Goal: Task Accomplishment & Management: Complete application form

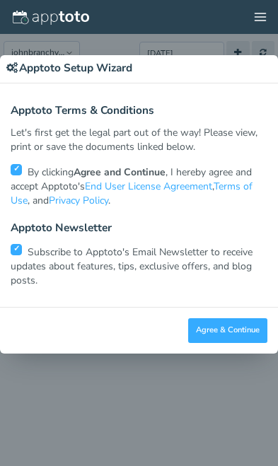
scroll to position [34, 0]
click at [247, 327] on button "Agree & Continue" at bounding box center [227, 330] width 79 height 25
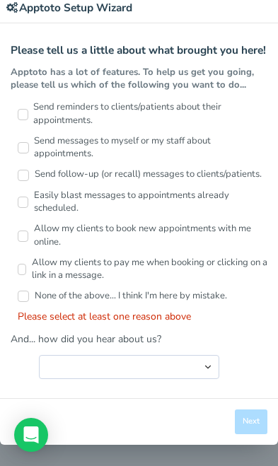
scroll to position [62, 0]
click at [194, 144] on label "Send messages to myself or my staff about appointments." at bounding box center [143, 147] width 250 height 27
click at [29, 144] on input "Send messages to myself or my staff about appointments." at bounding box center [23, 147] width 11 height 11
checkbox input "true"
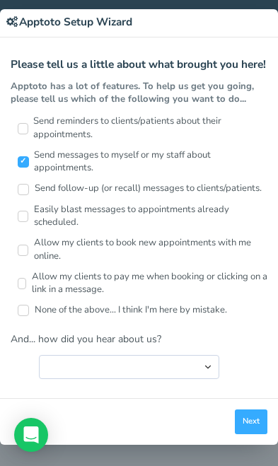
scroll to position [48, 0]
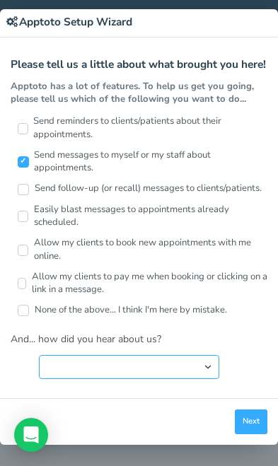
click at [195, 364] on select "Search Engine (Google, Yahoo, Bing, etc.) Search Engine Advertisement Blog Post…" at bounding box center [129, 367] width 180 height 24
select select "string:Search Engine Advertisement"
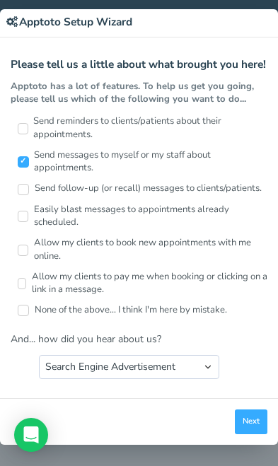
click at [253, 418] on button "Next" at bounding box center [251, 422] width 33 height 25
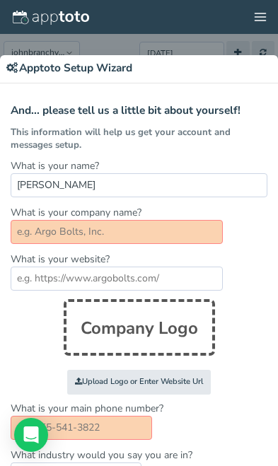
scroll to position [0, 0]
click at [267, 13] on div "× Apptoto Setup Wizard Apptoto Terms & Conditions Let's first get the legal par…" at bounding box center [139, 233] width 278 height 466
click at [255, 13] on div "× Apptoto Setup Wizard Apptoto Terms & Conditions Let's first get the legal par…" at bounding box center [139, 233] width 278 height 466
click at [221, 52] on div "× Apptoto Setup Wizard Apptoto Terms & Conditions Let's first get the legal par…" at bounding box center [139, 233] width 278 height 466
click at [240, 22] on div "× Apptoto Setup Wizard Apptoto Terms & Conditions Let's first get the legal par…" at bounding box center [139, 233] width 278 height 466
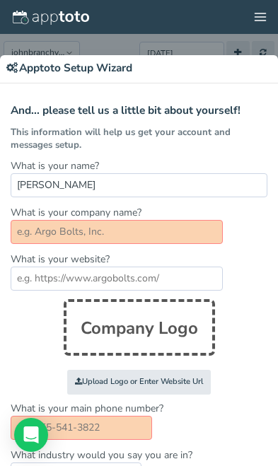
click at [77, 8] on div "× Apptoto Setup Wizard Apptoto Terms & Conditions Let's first get the legal par…" at bounding box center [139, 233] width 278 height 466
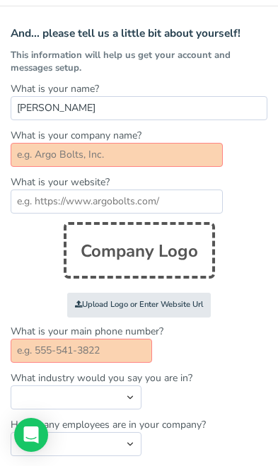
scroll to position [79, 0]
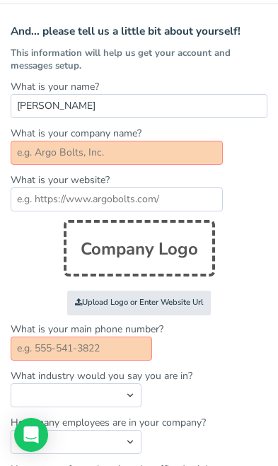
click at [182, 145] on input "text" at bounding box center [117, 153] width 212 height 24
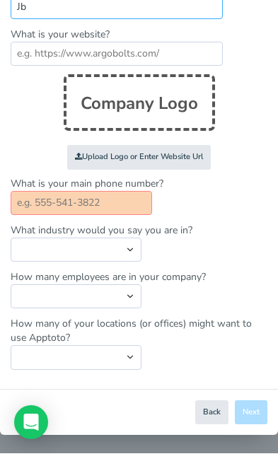
scroll to position [211, 0]
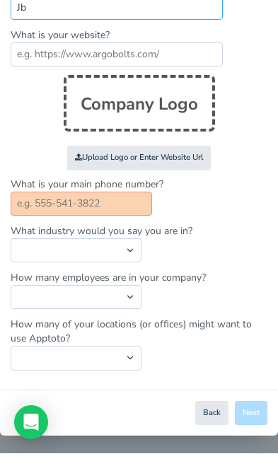
type input "Jb"
click at [114, 204] on input "text" at bounding box center [81, 216] width 141 height 24
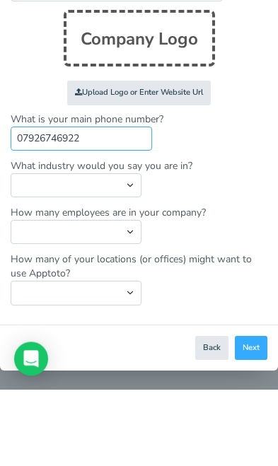
type input "07926746922"
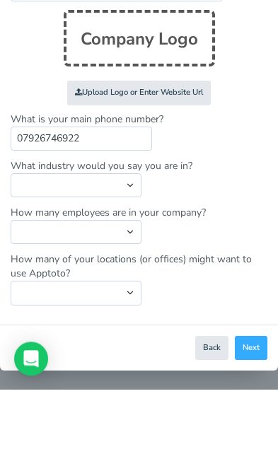
scroll to position [58, 0]
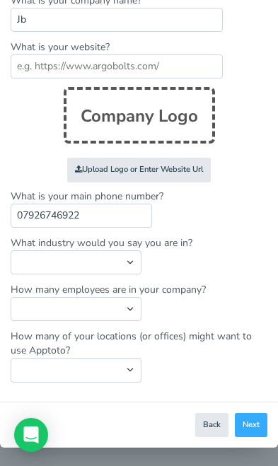
click at [250, 413] on button "Next" at bounding box center [251, 425] width 33 height 25
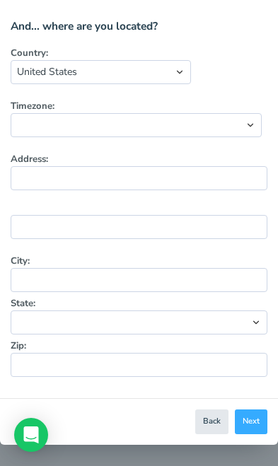
scroll to position [79, 0]
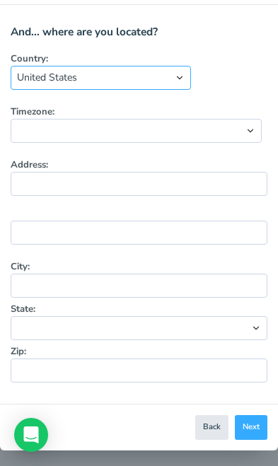
click at [171, 71] on select "[GEOGRAPHIC_DATA] [GEOGRAPHIC_DATA] [GEOGRAPHIC_DATA] [GEOGRAPHIC_DATA] [GEOGRA…" at bounding box center [101, 78] width 180 height 24
select select "string:[GEOGRAPHIC_DATA]"
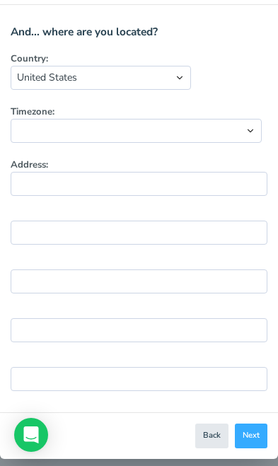
click at [260, 424] on button "Next" at bounding box center [251, 436] width 33 height 25
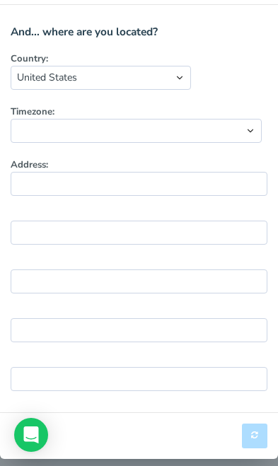
scroll to position [0, 0]
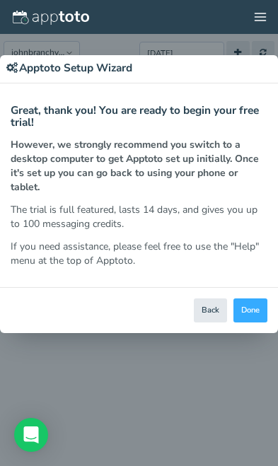
click at [254, 306] on button "Done" at bounding box center [250, 310] width 34 height 25
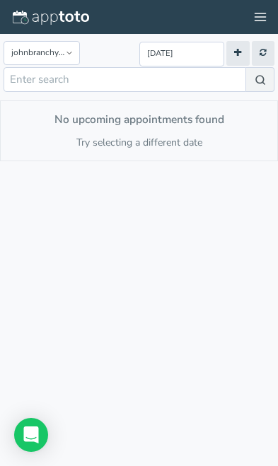
click at [253, 17] on button at bounding box center [260, 17] width 35 height 34
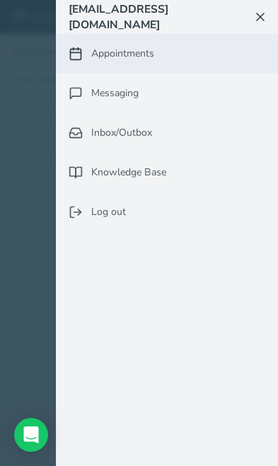
click at [173, 91] on link "Messaging" at bounding box center [167, 94] width 222 height 40
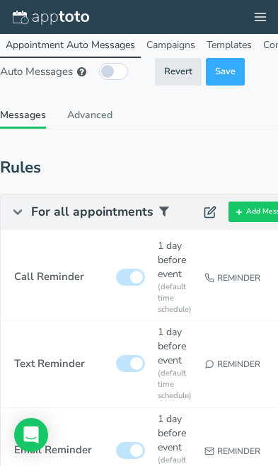
click at [111, 115] on link "Advanced" at bounding box center [89, 118] width 45 height 21
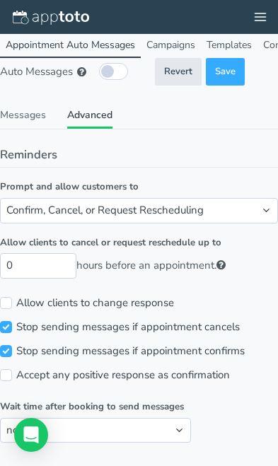
click at [186, 35] on link "Campaigns" at bounding box center [171, 46] width 60 height 24
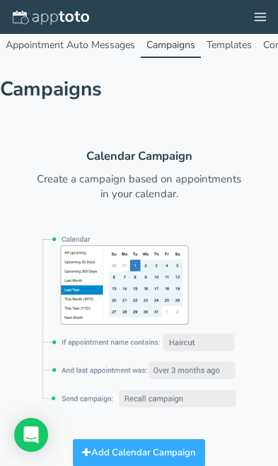
click at [240, 43] on link "Templates" at bounding box center [229, 46] width 57 height 24
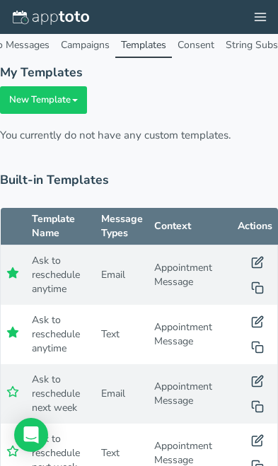
scroll to position [0, 86]
click at [206, 37] on link "Consent" at bounding box center [195, 46] width 48 height 24
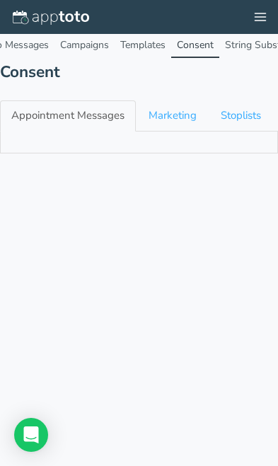
checkbox input "true"
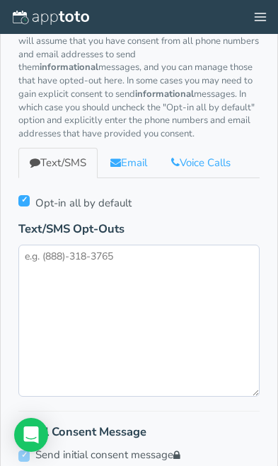
scroll to position [158, 0]
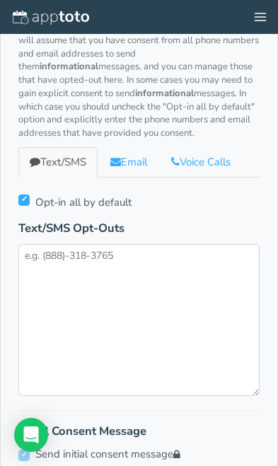
click at [148, 147] on link "Email" at bounding box center [128, 162] width 59 height 30
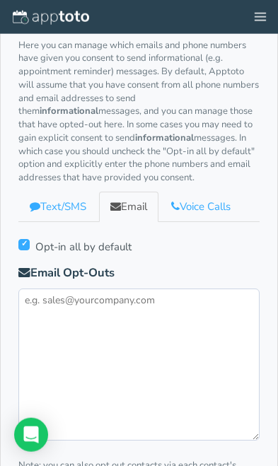
scroll to position [118, 0]
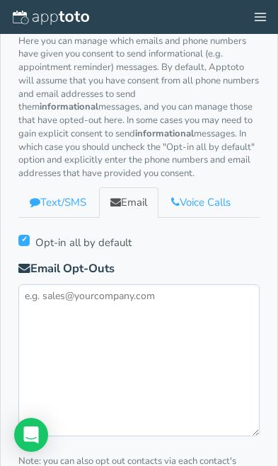
click at [229, 187] on link "Voice Calls" at bounding box center [201, 202] width 82 height 30
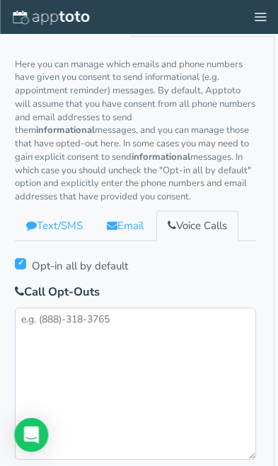
scroll to position [0, 11]
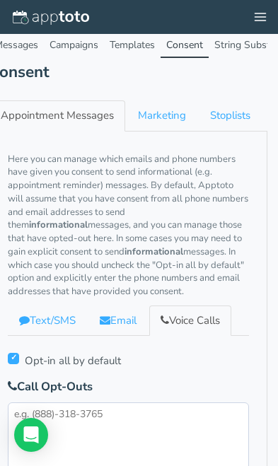
click at [182, 108] on link "Marketing" at bounding box center [162, 115] width 71 height 30
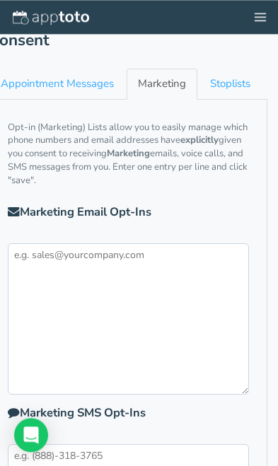
scroll to position [32, 11]
click at [250, 81] on link "Stoplists" at bounding box center [230, 84] width 63 height 30
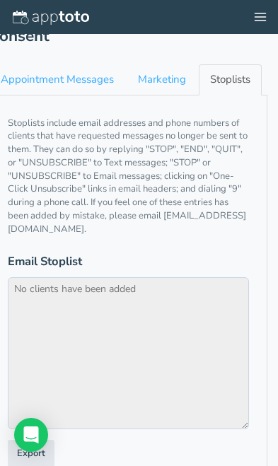
scroll to position [0, 11]
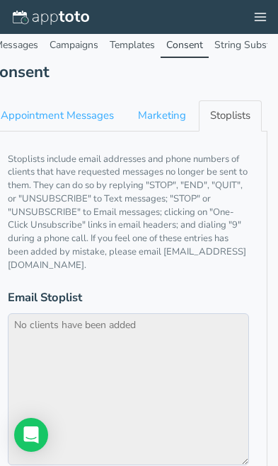
click at [251, 46] on link "String Substitutions" at bounding box center [259, 46] width 100 height 24
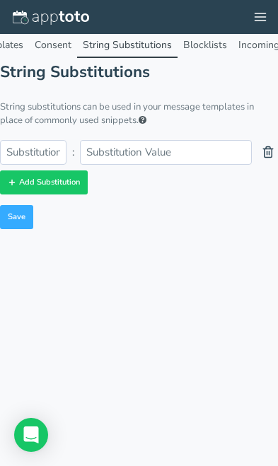
scroll to position [0, 228]
click at [215, 42] on link "Blocklists" at bounding box center [205, 46] width 55 height 24
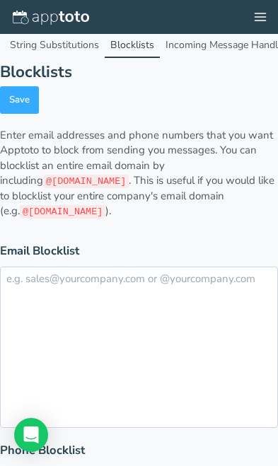
scroll to position [0, 306]
click at [215, 40] on link "Incoming Message Handling" at bounding box center [224, 46] width 137 height 24
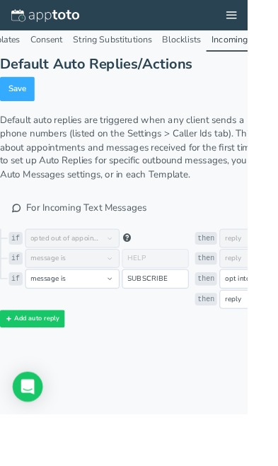
click at [277, 10] on button at bounding box center [260, 17] width 35 height 34
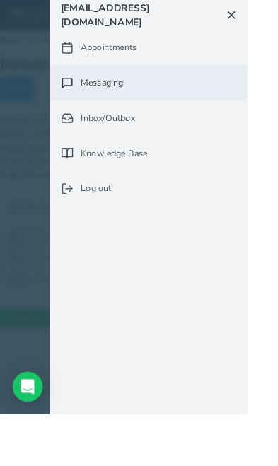
click at [226, 122] on link "Inbox/Outbox 0" at bounding box center [167, 133] width 222 height 40
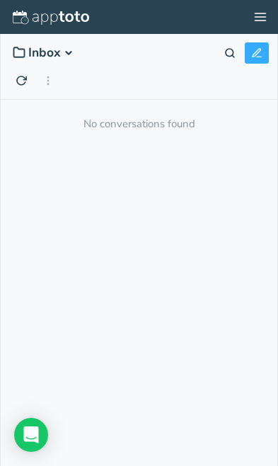
click at [75, 54] on button "Inbox" at bounding box center [43, 52] width 71 height 21
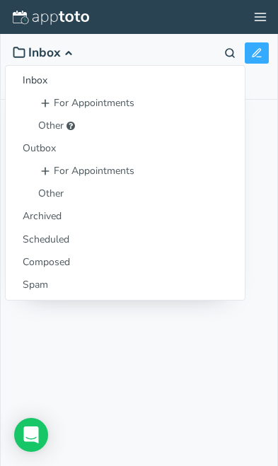
click at [92, 199] on div "Other" at bounding box center [133, 193] width 224 height 23
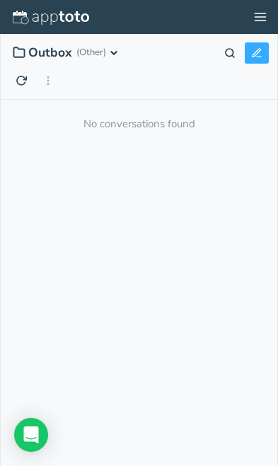
click at [104, 49] on span "(Other)" at bounding box center [89, 52] width 34 height 10
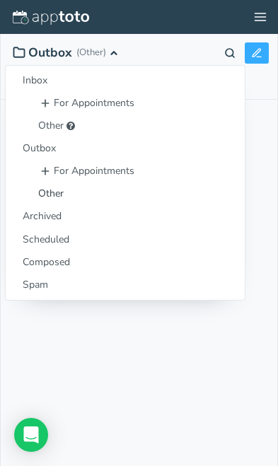
click at [66, 216] on div "Archived" at bounding box center [125, 216] width 239 height 23
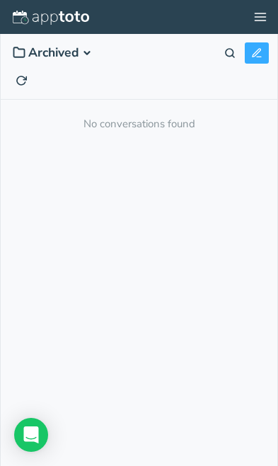
click at [96, 45] on button "Archived" at bounding box center [52, 52] width 89 height 21
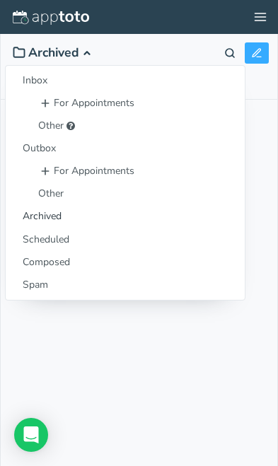
click at [74, 237] on div "Scheduled" at bounding box center [125, 239] width 239 height 23
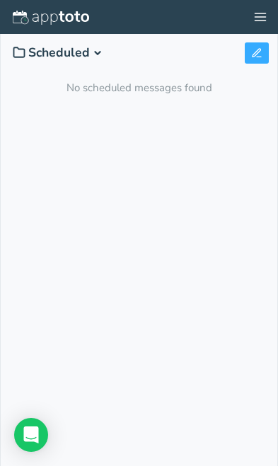
click at [96, 49] on icon "button" at bounding box center [98, 53] width 10 height 10
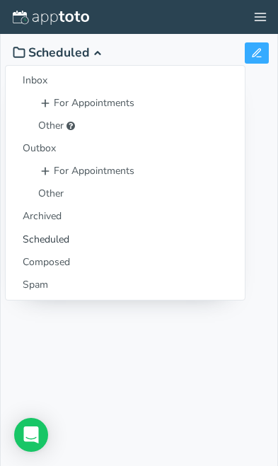
click at [66, 280] on div "Spam" at bounding box center [125, 285] width 239 height 23
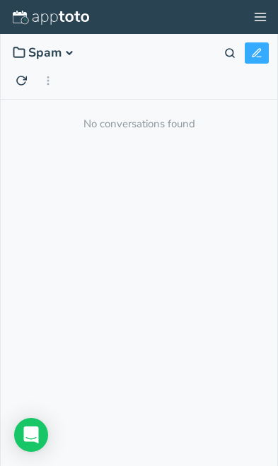
click at [261, 16] on icon at bounding box center [260, 17] width 14 height 14
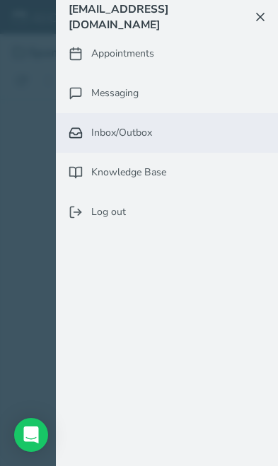
click at [194, 168] on link "Knowledge Base" at bounding box center [167, 173] width 222 height 40
click at [170, 172] on link "Knowledge Base" at bounding box center [167, 173] width 222 height 40
click at [160, 178] on link "Knowledge Base" at bounding box center [167, 173] width 222 height 40
click at [166, 173] on link "Knowledge Base" at bounding box center [167, 173] width 222 height 40
click at [133, 175] on link "Knowledge Base" at bounding box center [167, 173] width 222 height 40
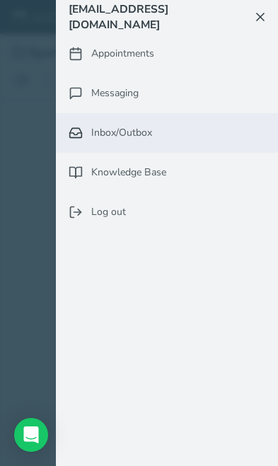
click at [263, 16] on icon at bounding box center [260, 17] width 14 height 14
